Goal: Navigation & Orientation: Find specific page/section

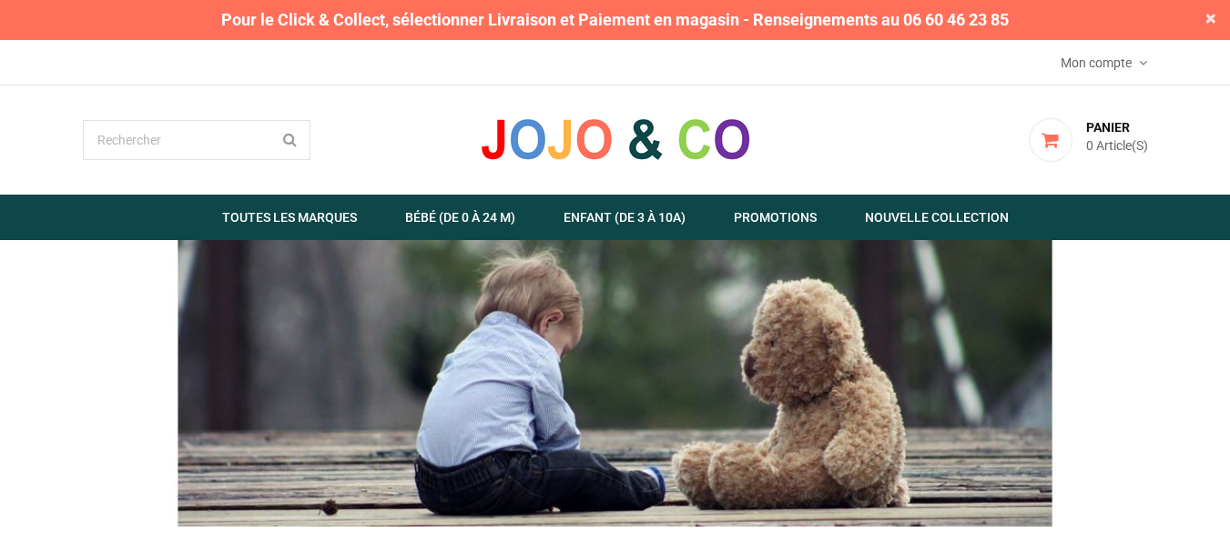
click at [1210, 19] on span "×" at bounding box center [1210, 18] width 11 height 20
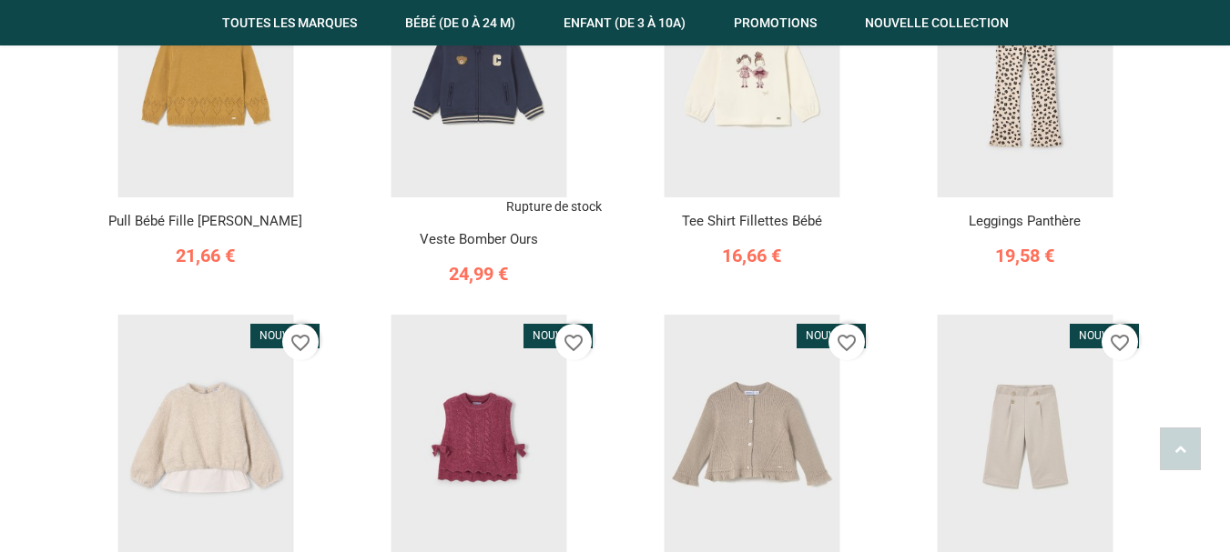
scroll to position [2839, 0]
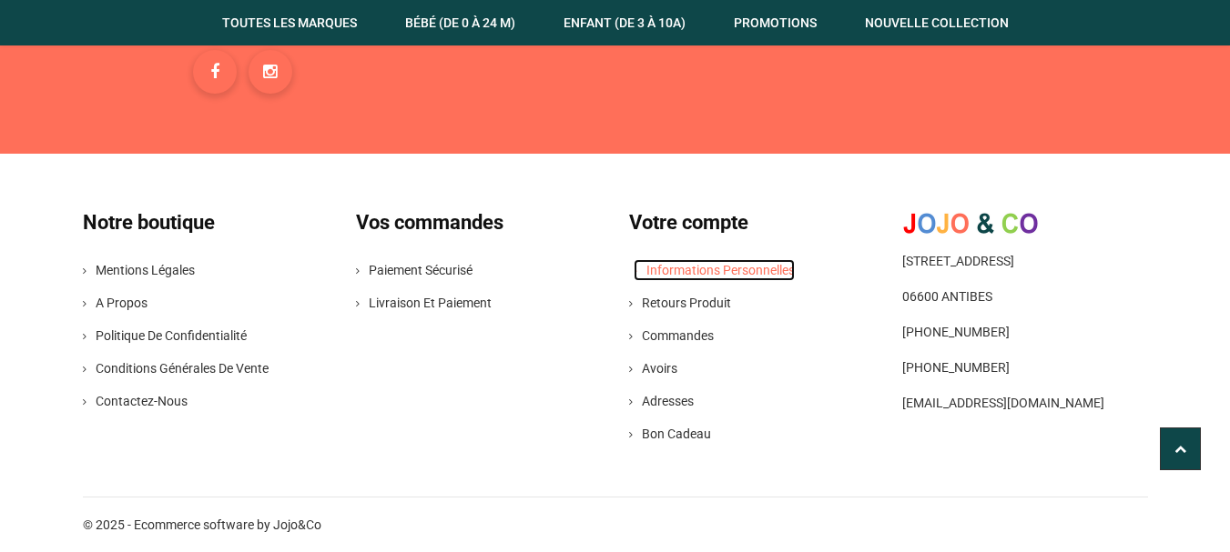
click at [712, 263] on link "Informations personnelles" at bounding box center [713, 270] width 161 height 22
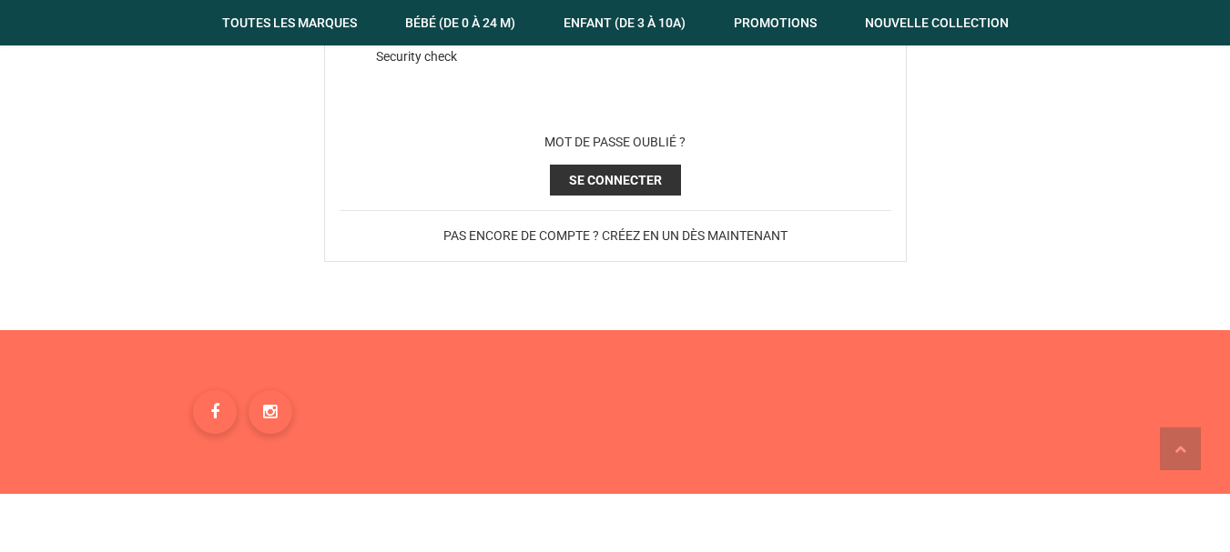
scroll to position [740, 0]
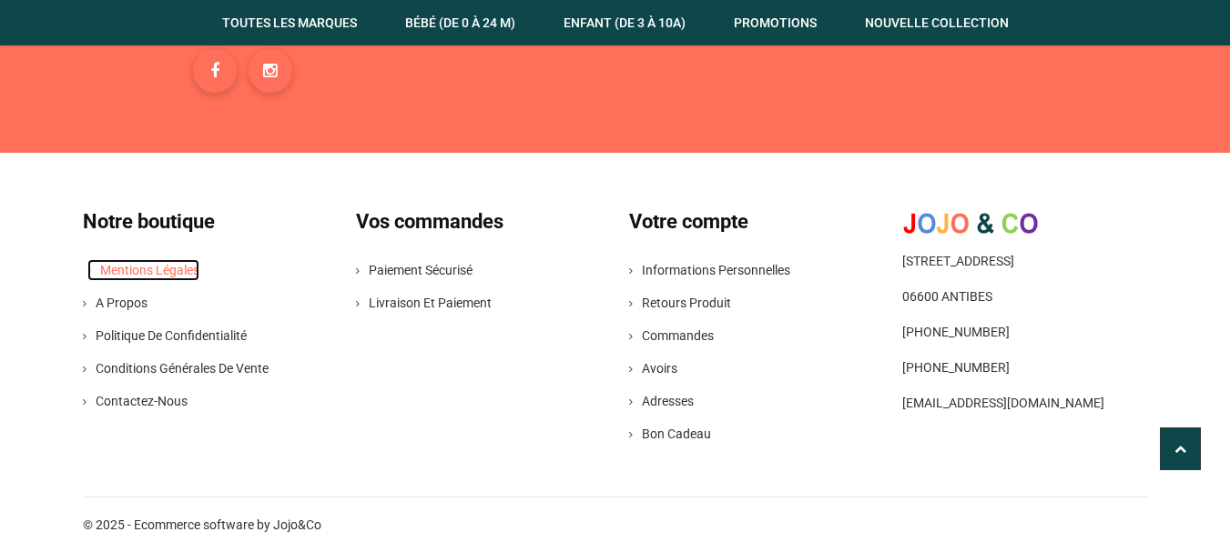
click at [177, 268] on link "Mentions légales" at bounding box center [143, 270] width 112 height 22
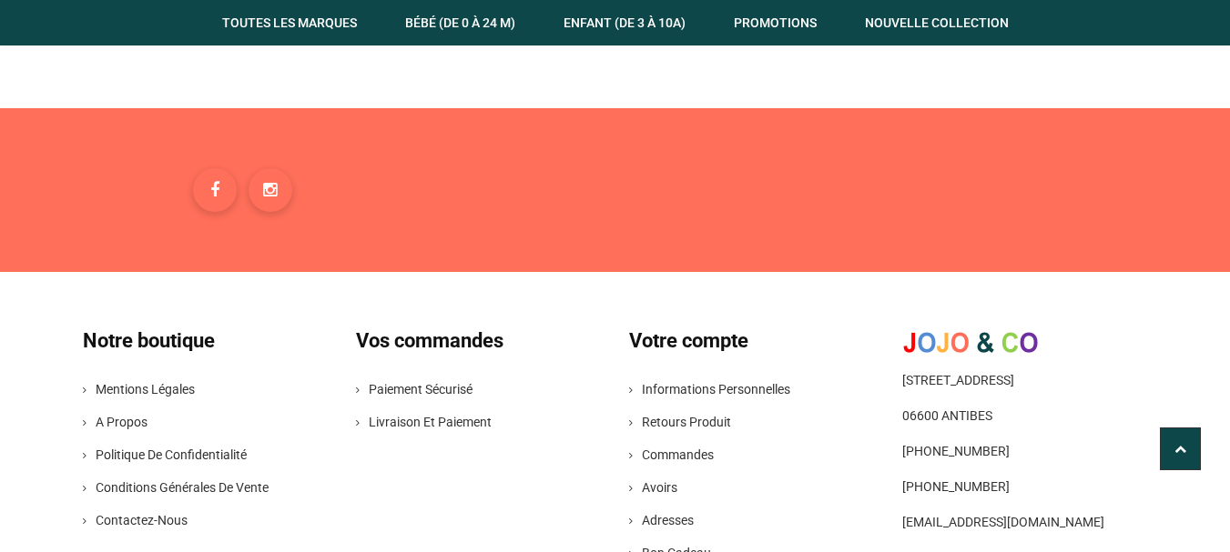
scroll to position [637, 0]
